Goal: Use online tool/utility: Utilize a website feature to perform a specific function

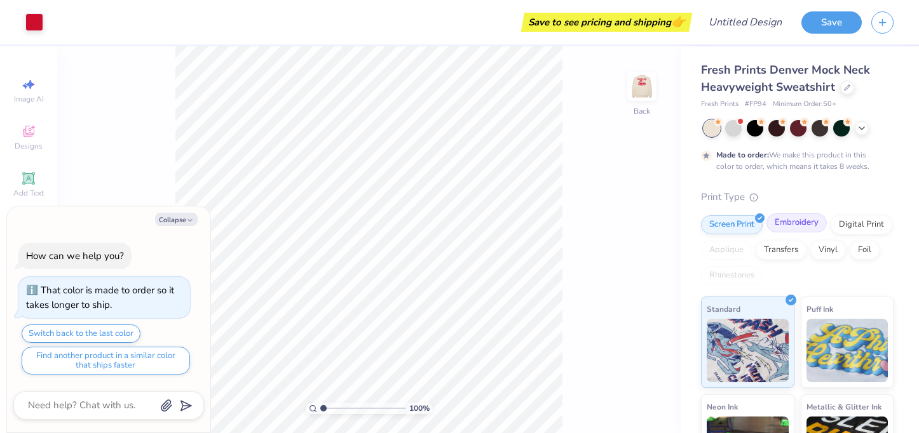
click at [785, 220] on div "Embroidery" at bounding box center [796, 223] width 60 height 19
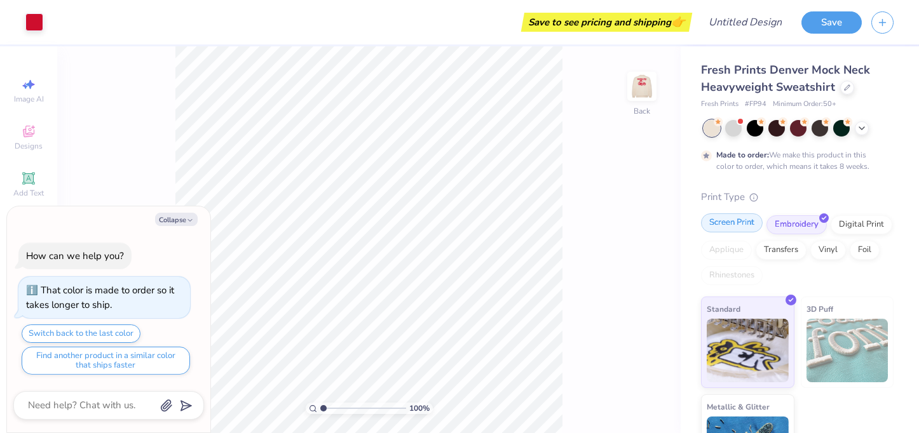
click at [739, 218] on div "Screen Print" at bounding box center [732, 223] width 62 height 19
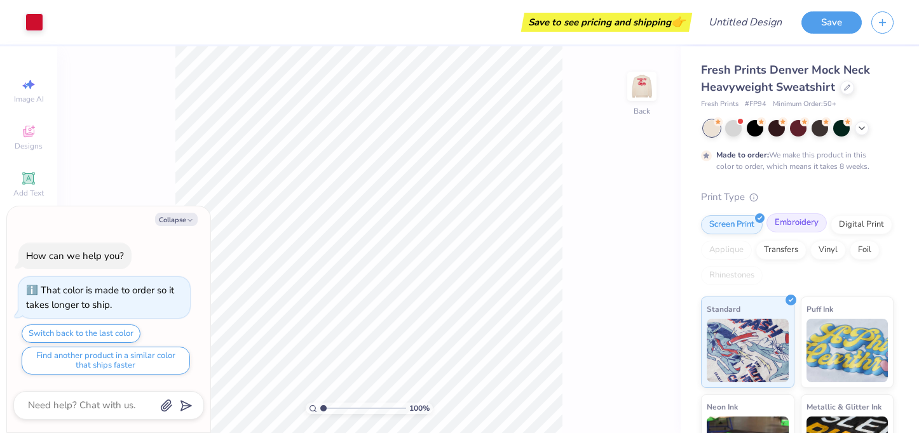
click at [787, 218] on div "Embroidery" at bounding box center [796, 223] width 60 height 19
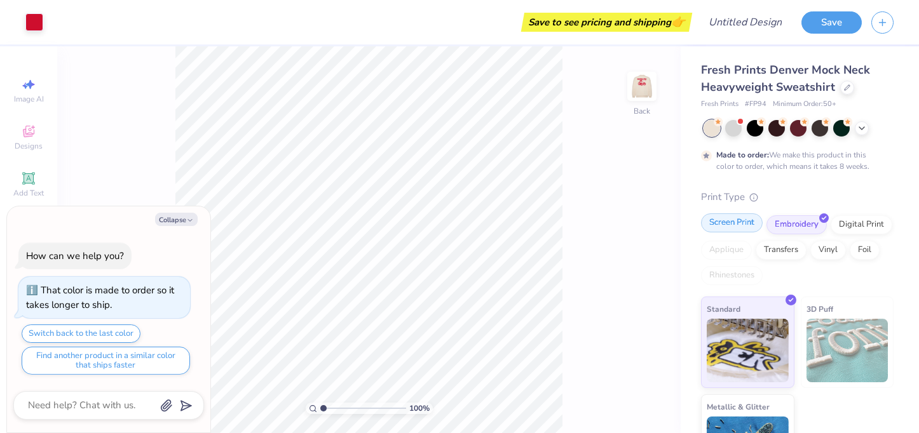
click at [739, 220] on div "Screen Print" at bounding box center [732, 223] width 62 height 19
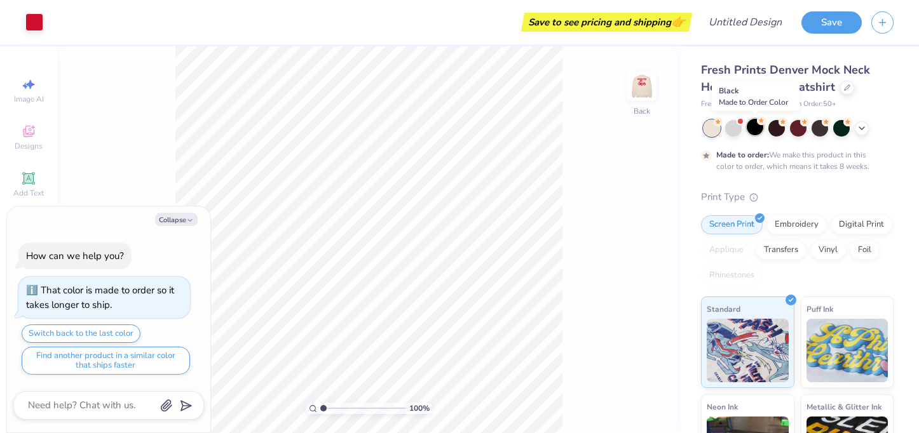
click at [747, 128] on div at bounding box center [755, 127] width 17 height 17
click at [758, 126] on div at bounding box center [755, 127] width 17 height 17
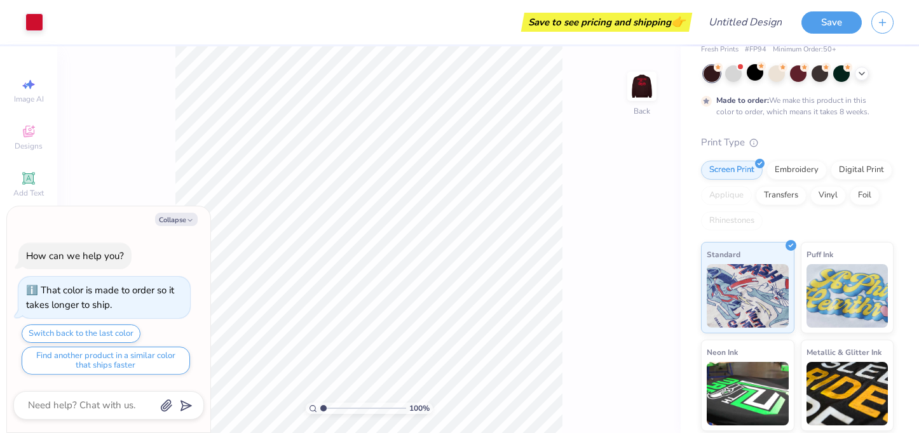
scroll to position [53, 0]
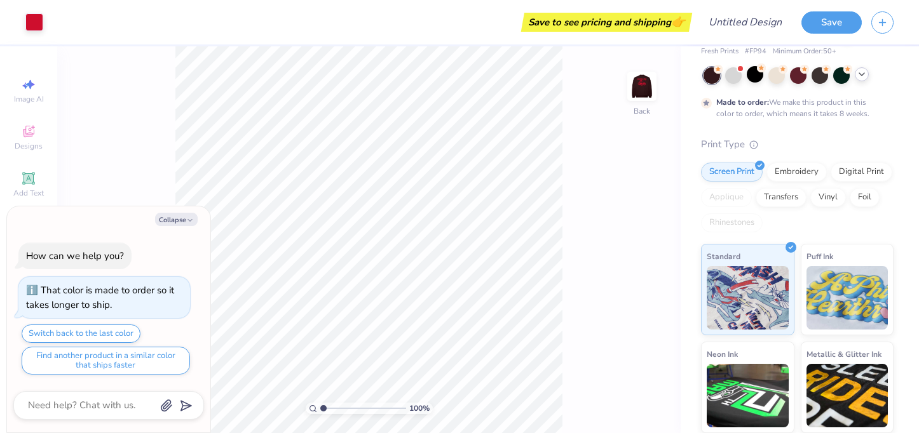
click at [860, 77] on icon at bounding box center [862, 74] width 10 height 10
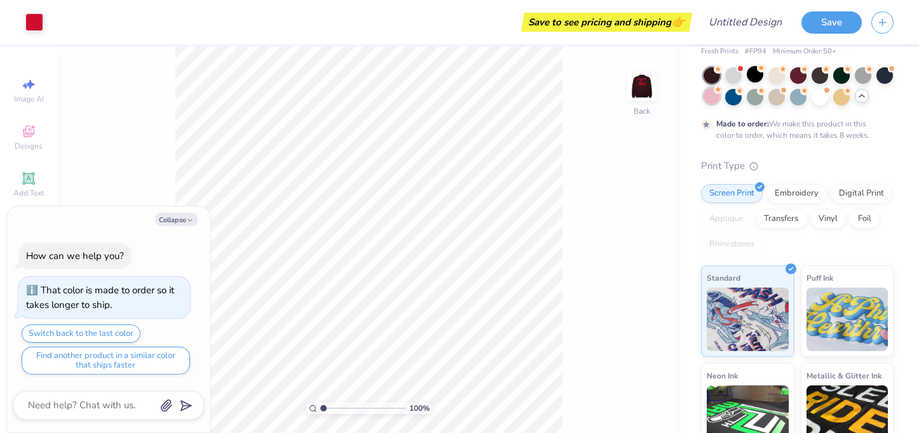
click at [718, 100] on div at bounding box center [712, 96] width 17 height 17
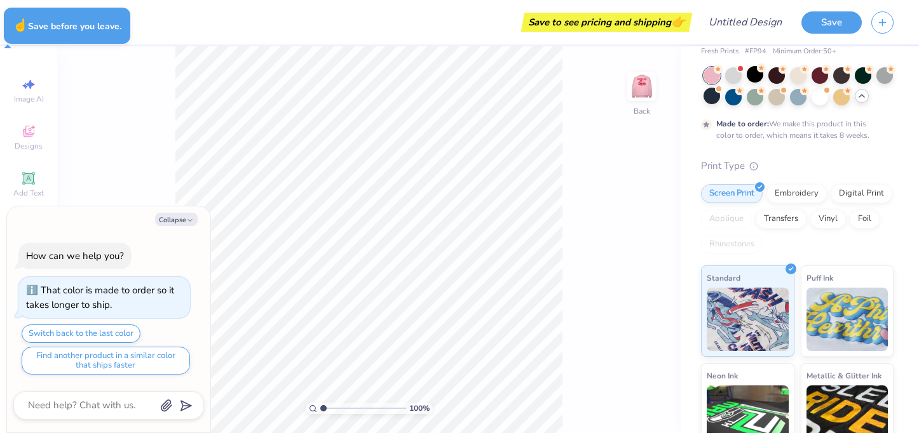
type textarea "x"
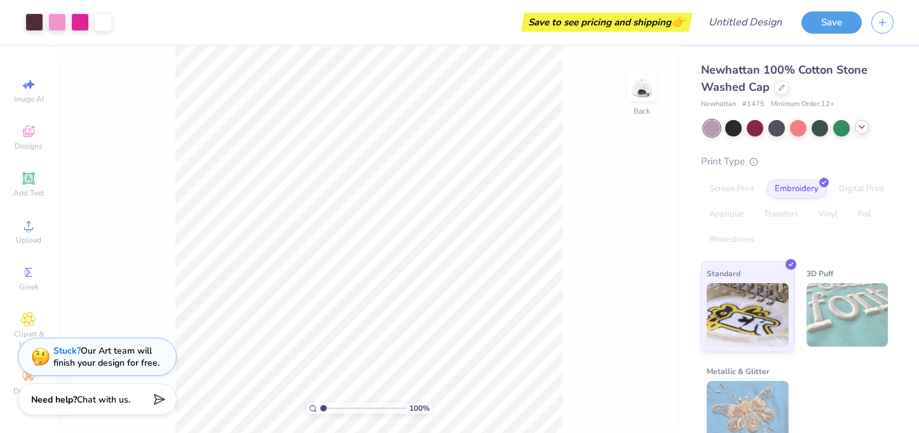
click at [861, 126] on icon at bounding box center [862, 127] width 10 height 10
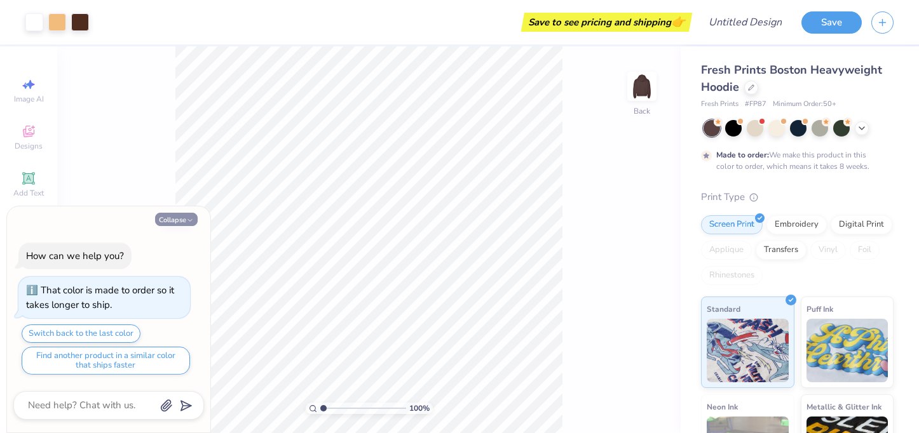
click at [190, 221] on icon "button" at bounding box center [190, 221] width 8 height 8
type textarea "x"
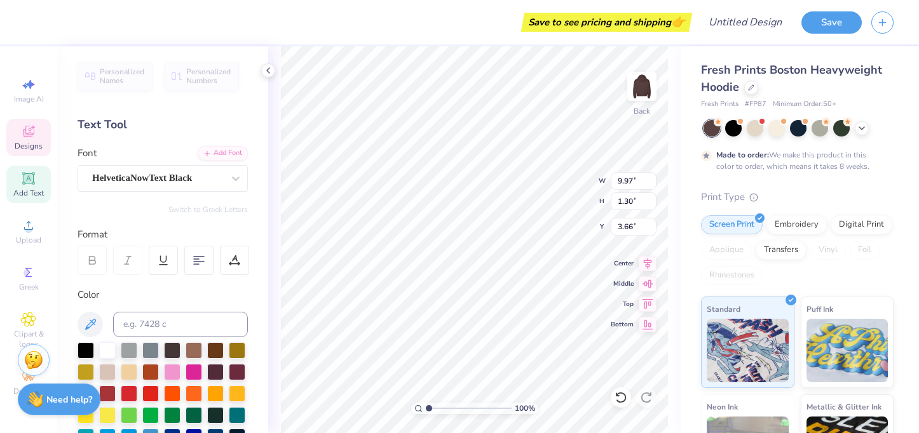
type textarea "A"
type textarea "GAMMA PHI"
type input "10.00"
type input "1.25"
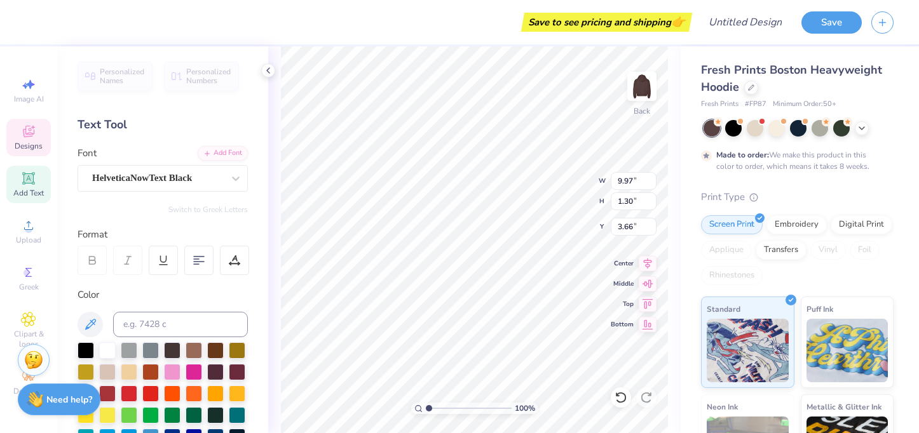
type input "5.19"
type textarea "BETA"
type input "4.35"
type input "4.11"
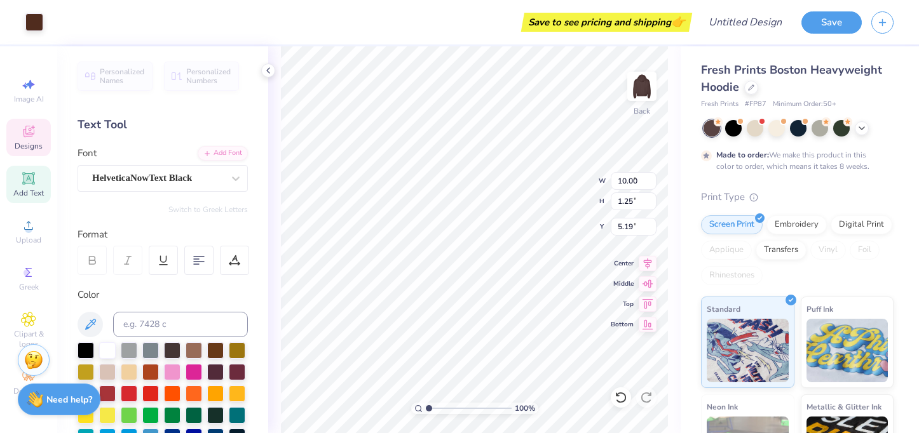
type input "3.11"
type input "6.75"
type input "3.50"
type input "3.53"
type input "6.75"
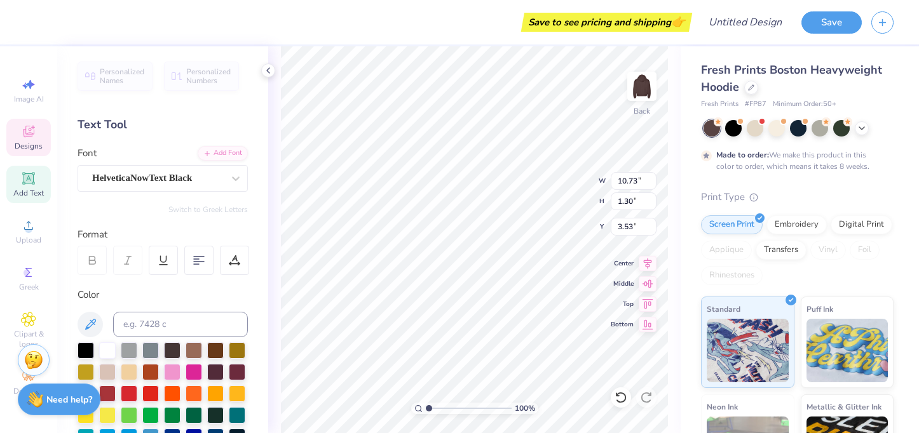
type input "3.45"
type input "5.57"
click at [206, 172] on div "HelveticaNowText Black" at bounding box center [157, 178] width 133 height 20
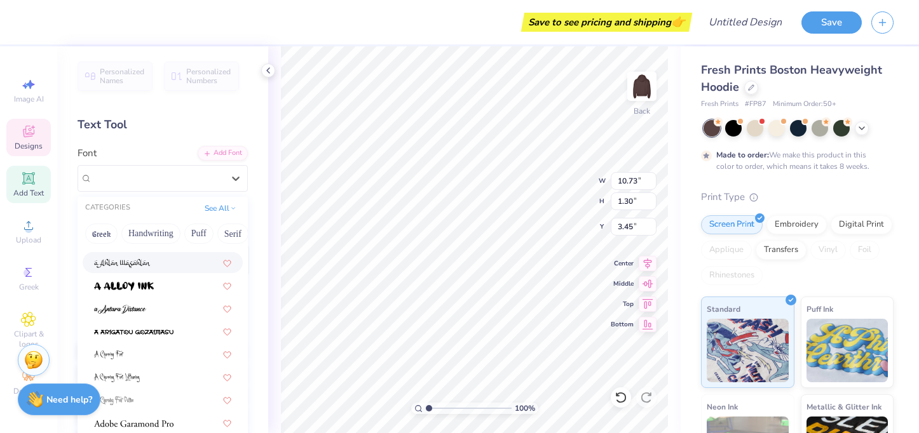
scroll to position [74, 0]
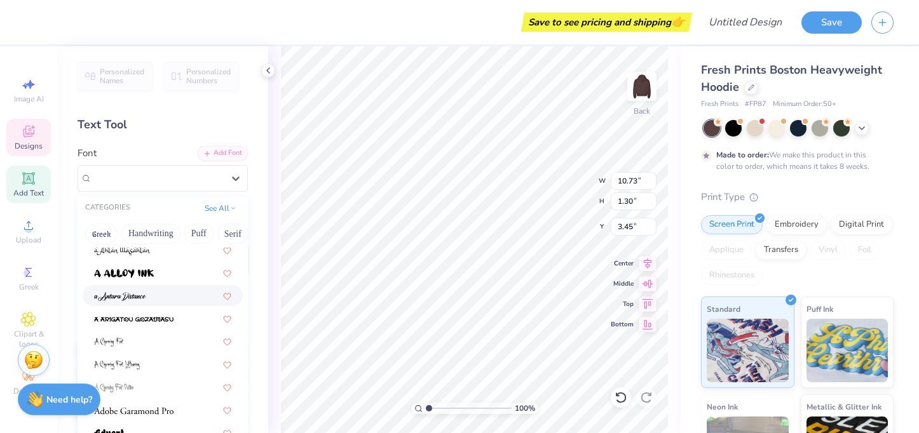
click at [187, 295] on div at bounding box center [162, 295] width 137 height 13
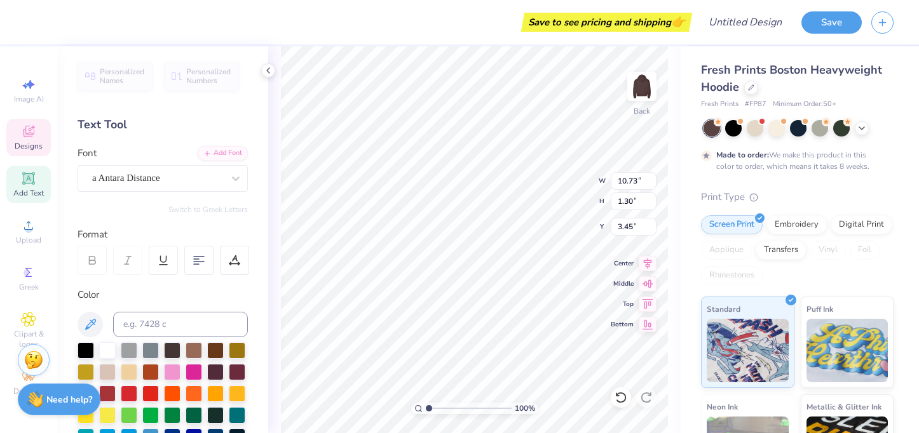
scroll to position [44, 0]
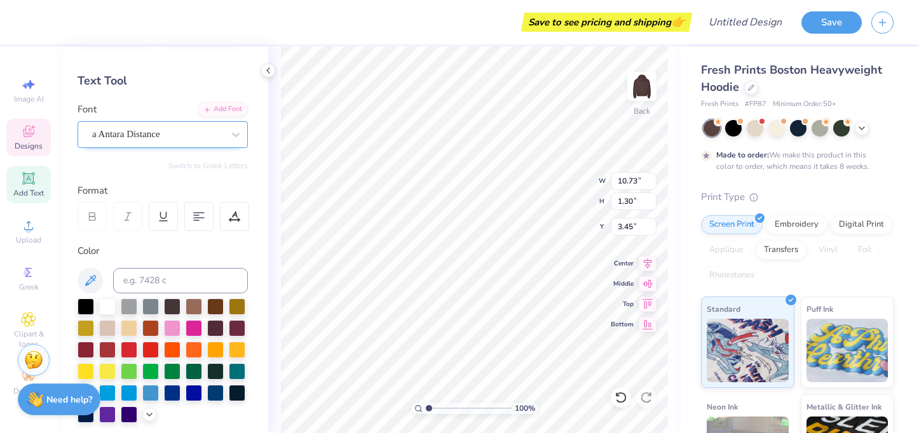
click at [176, 134] on div "a Antara Distance" at bounding box center [157, 135] width 133 height 20
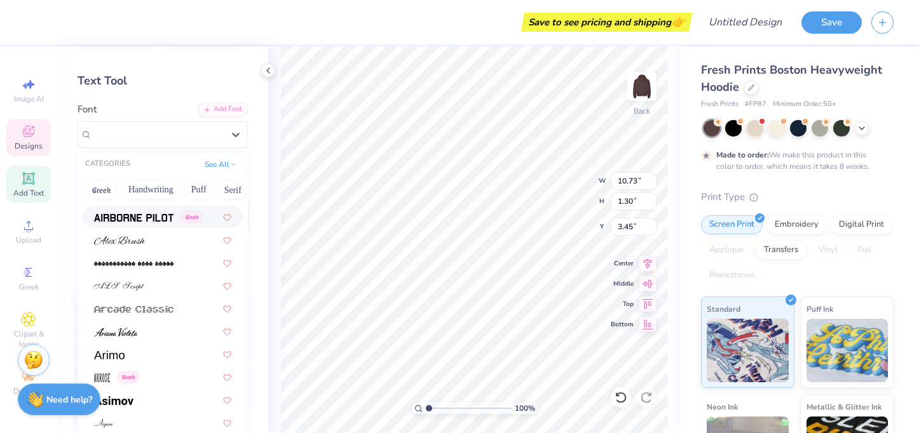
scroll to position [369, 0]
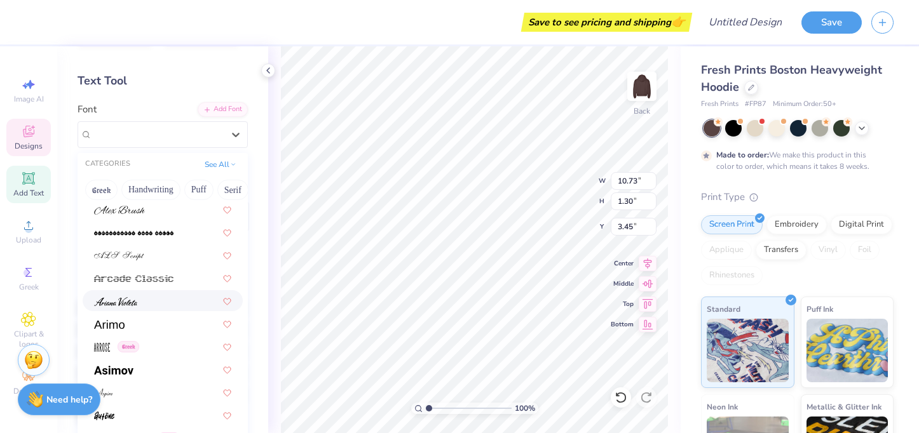
click at [176, 297] on div at bounding box center [162, 300] width 137 height 13
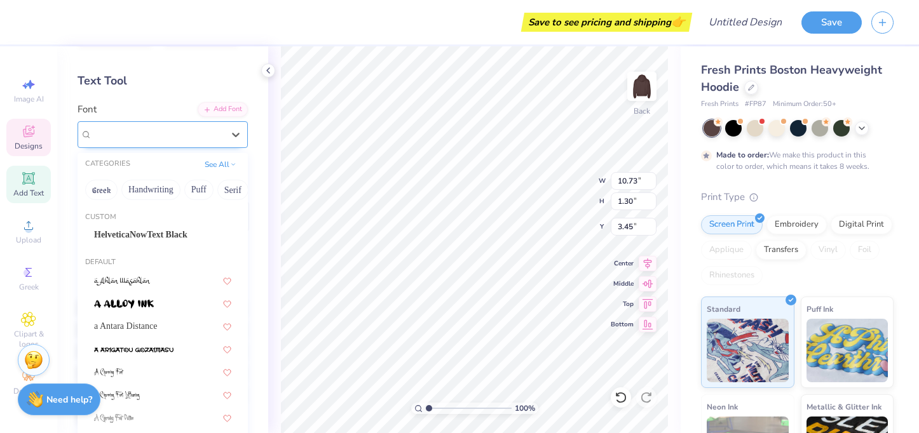
click at [164, 134] on div "[PERSON_NAME]" at bounding box center [157, 135] width 133 height 20
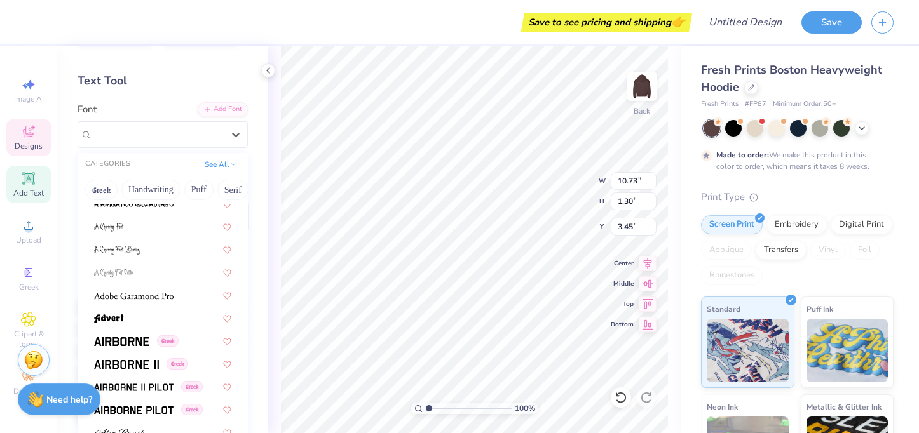
scroll to position [169, 0]
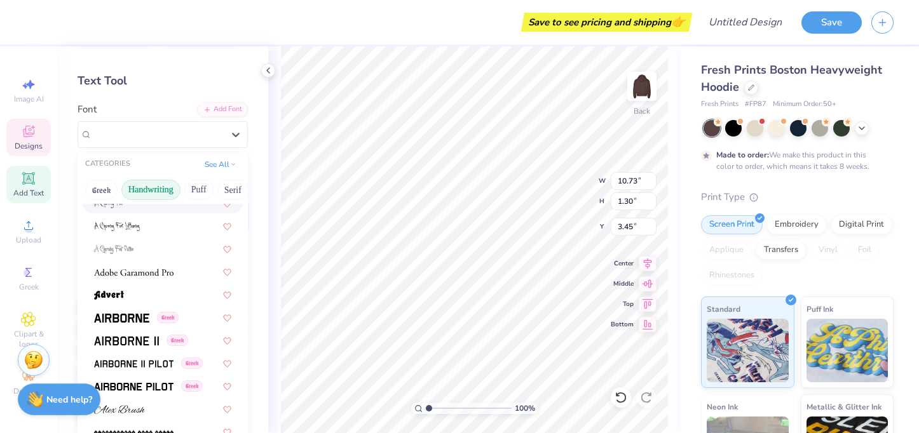
click at [143, 186] on button "Handwriting" at bounding box center [150, 190] width 59 height 20
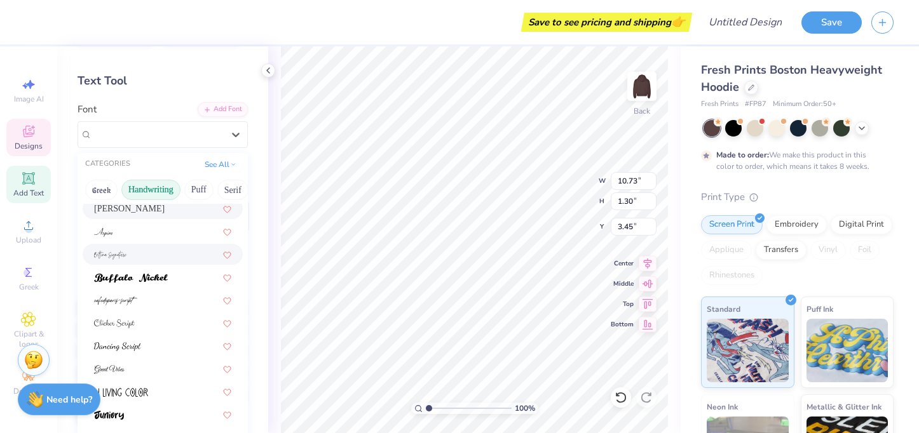
scroll to position [53, 0]
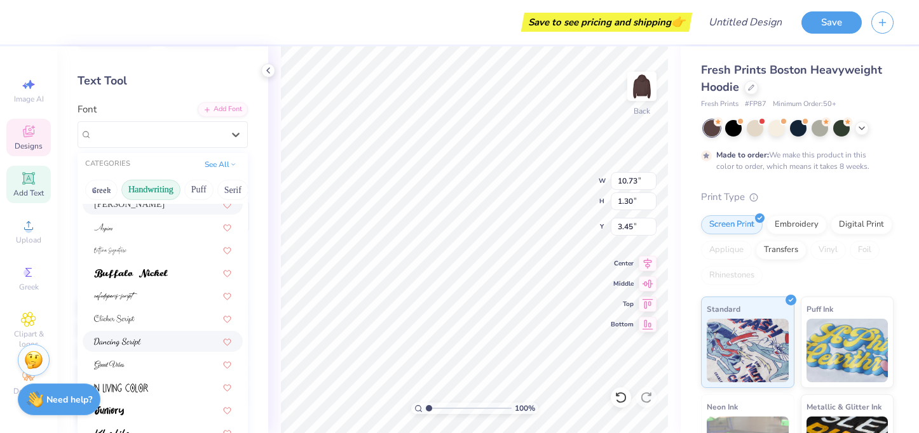
click at [168, 337] on div at bounding box center [162, 341] width 137 height 13
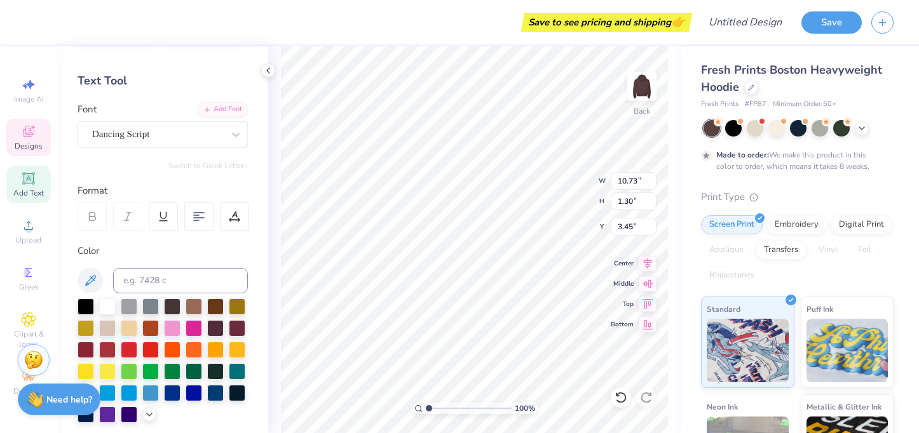
click at [85, 219] on div at bounding box center [92, 216] width 29 height 29
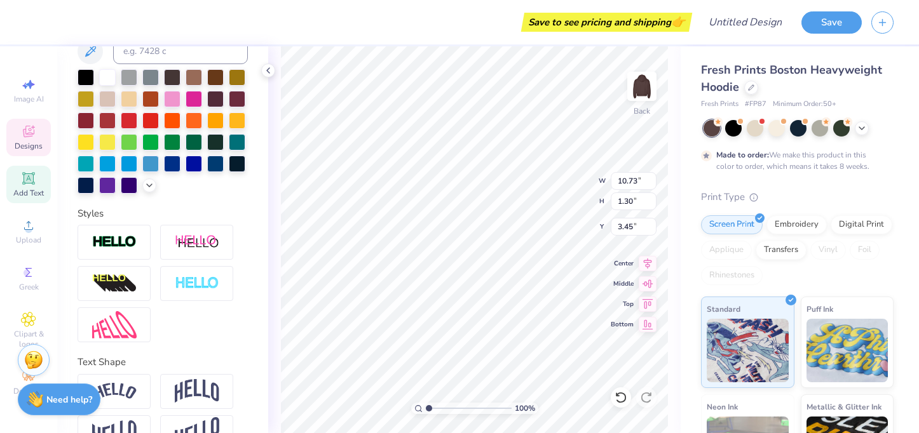
scroll to position [276, 0]
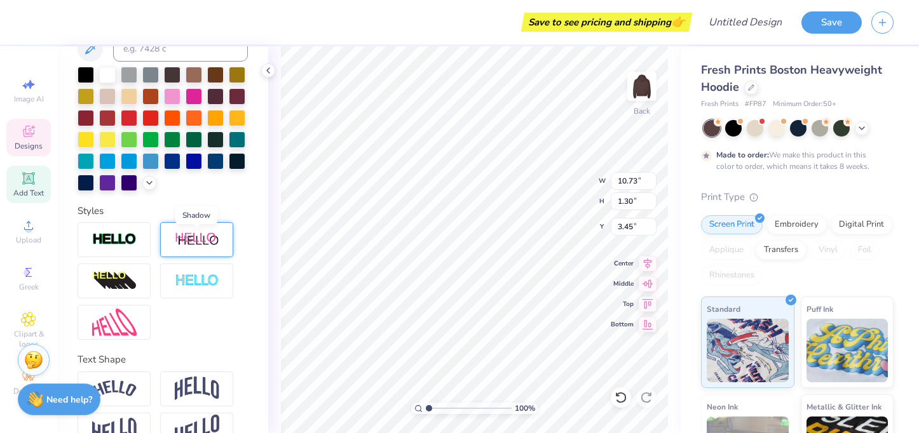
click at [200, 240] on img at bounding box center [197, 240] width 44 height 16
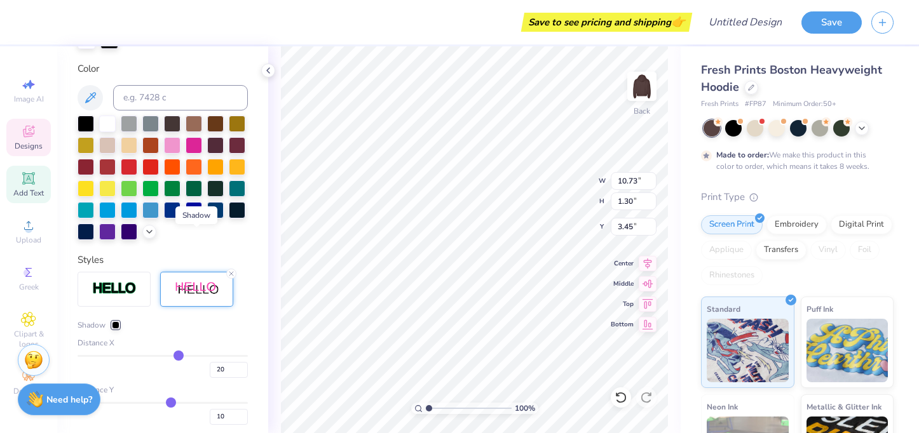
scroll to position [325, 0]
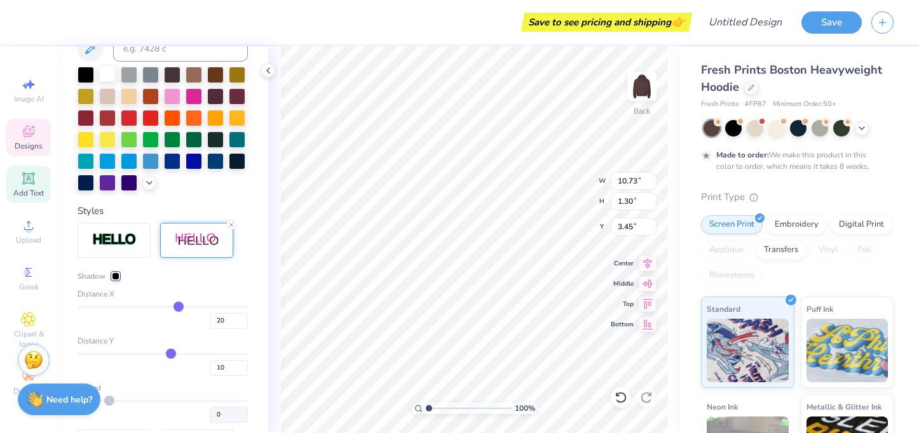
click at [109, 72] on div at bounding box center [107, 73] width 17 height 17
click at [108, 76] on div at bounding box center [107, 73] width 17 height 17
click at [107, 74] on div at bounding box center [107, 73] width 17 height 17
click at [116, 273] on div at bounding box center [116, 277] width 8 height 8
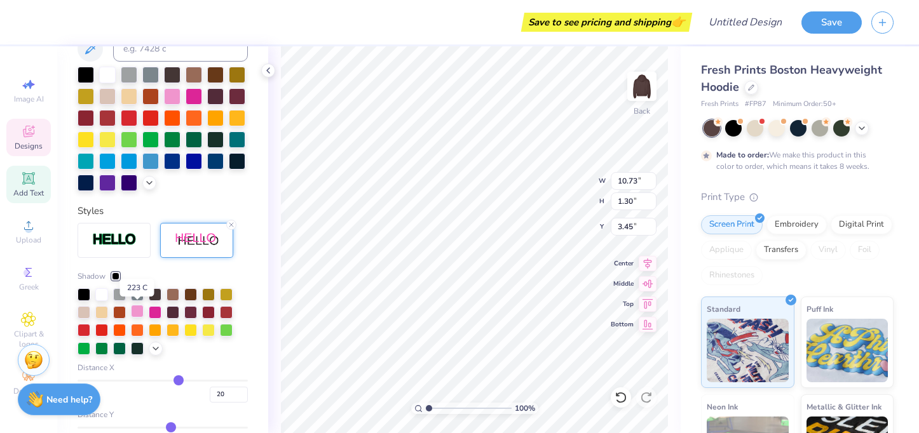
click at [139, 310] on div at bounding box center [137, 311] width 13 height 13
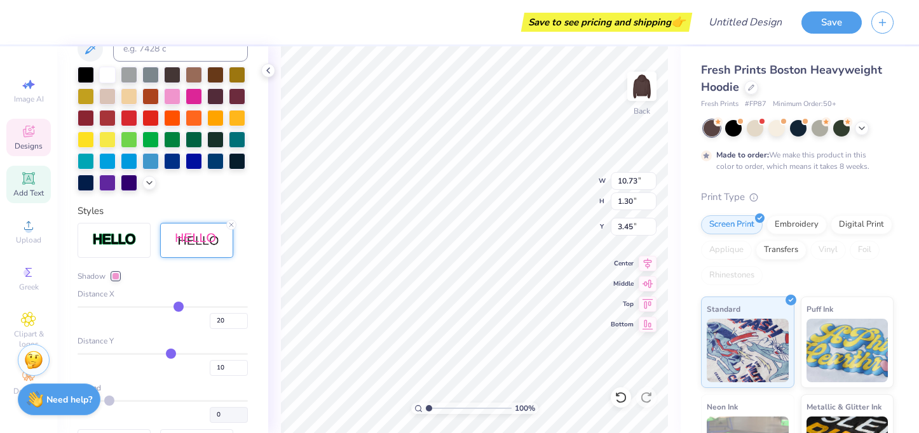
click at [114, 275] on div at bounding box center [116, 277] width 8 height 8
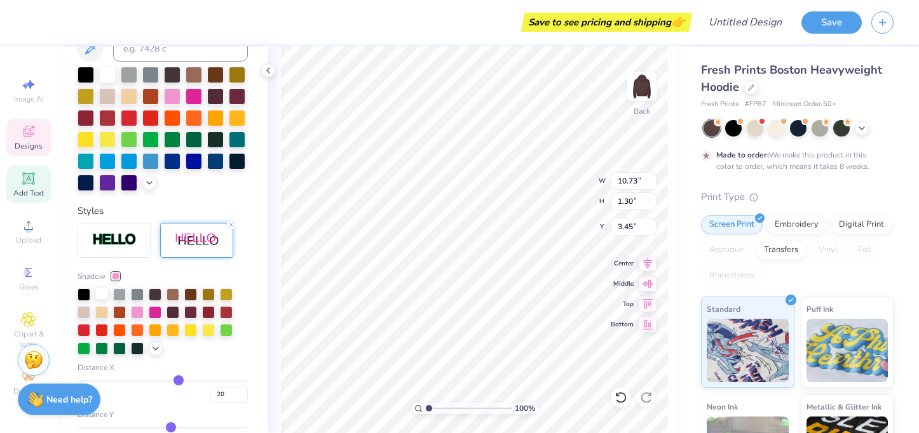
click at [99, 291] on div at bounding box center [101, 293] width 13 height 13
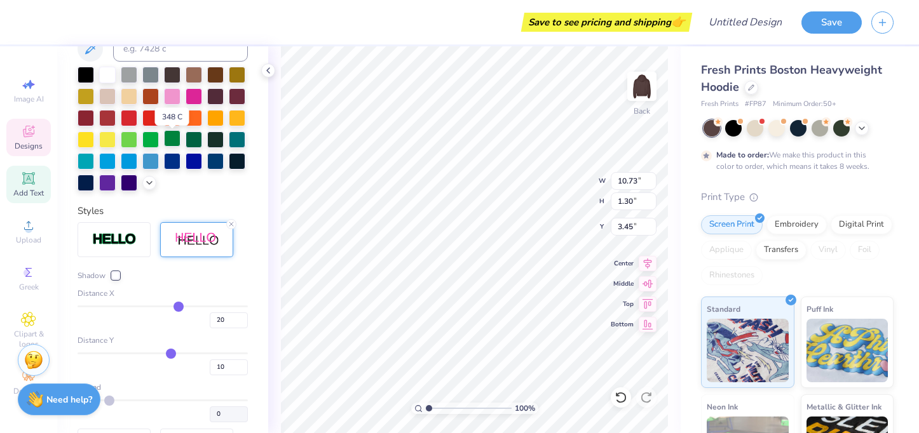
scroll to position [268, 0]
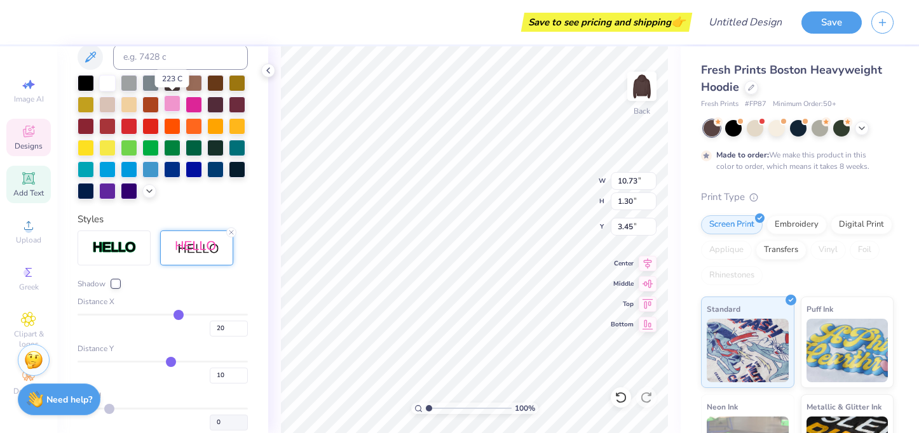
click at [168, 104] on div at bounding box center [172, 103] width 17 height 17
click at [220, 210] on div "Personalized Names Personalized Numbers Text Tool Add Font Font Dancing Script …" at bounding box center [162, 239] width 211 height 387
